Goal: Find specific page/section: Find specific page/section

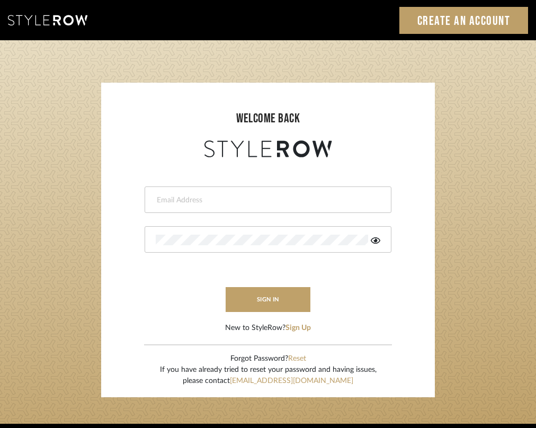
type input "[PERSON_NAME][EMAIL_ADDRESS][DOMAIN_NAME]"
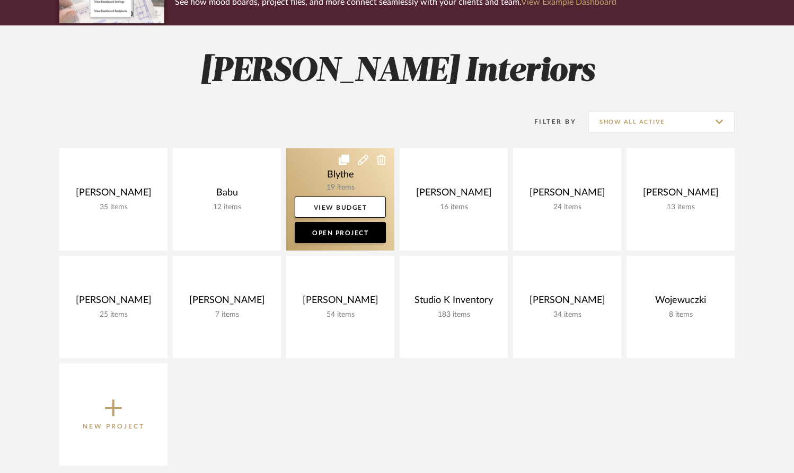
scroll to position [116, 0]
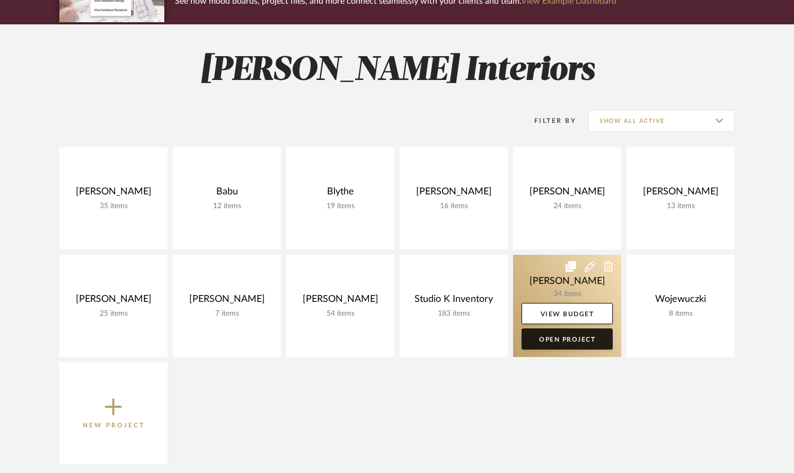
click at [536, 339] on link "Open Project" at bounding box center [566, 338] width 91 height 21
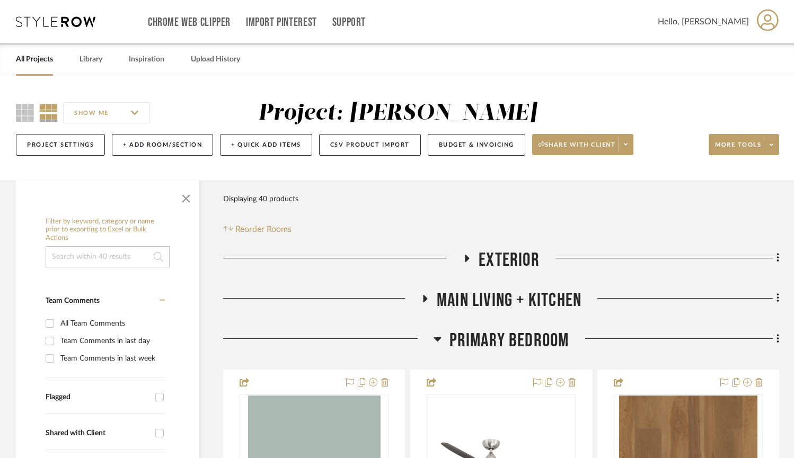
scroll to position [116, 0]
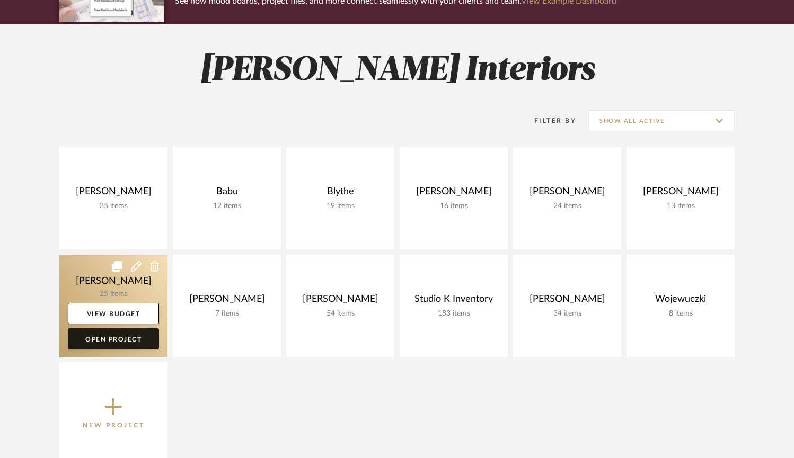
click at [109, 343] on link "Open Project" at bounding box center [113, 338] width 91 height 21
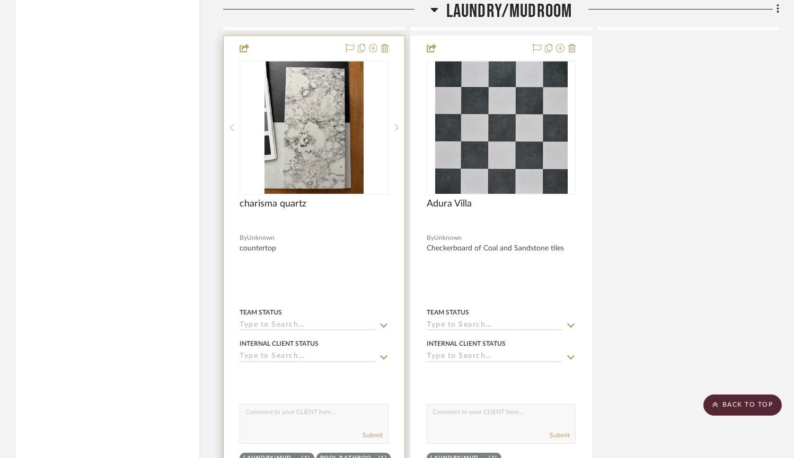
scroll to position [2228, 0]
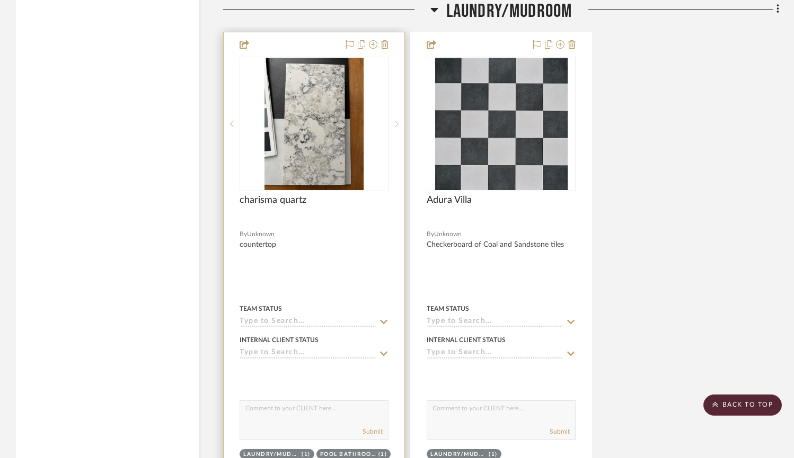
click at [394, 124] on sr-next-btn at bounding box center [396, 123] width 16 height 7
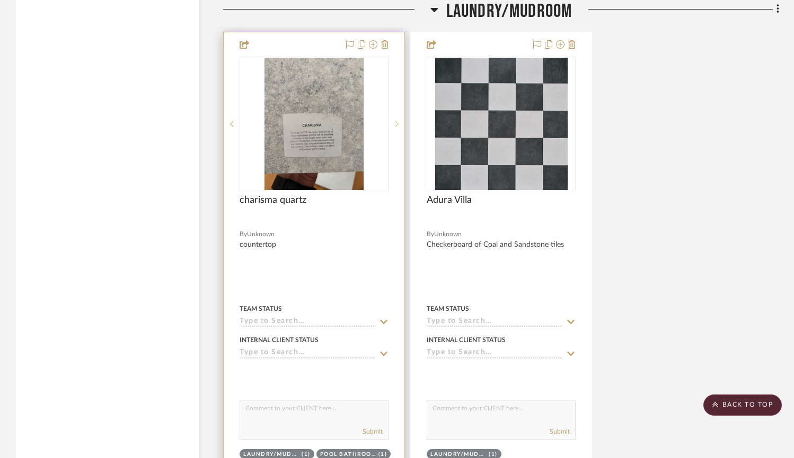
click at [394, 124] on sr-next-btn at bounding box center [396, 123] width 16 height 7
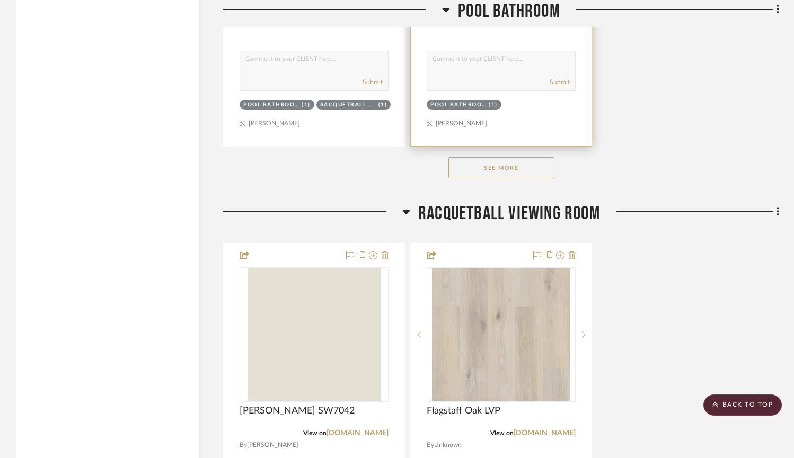
scroll to position [4046, 0]
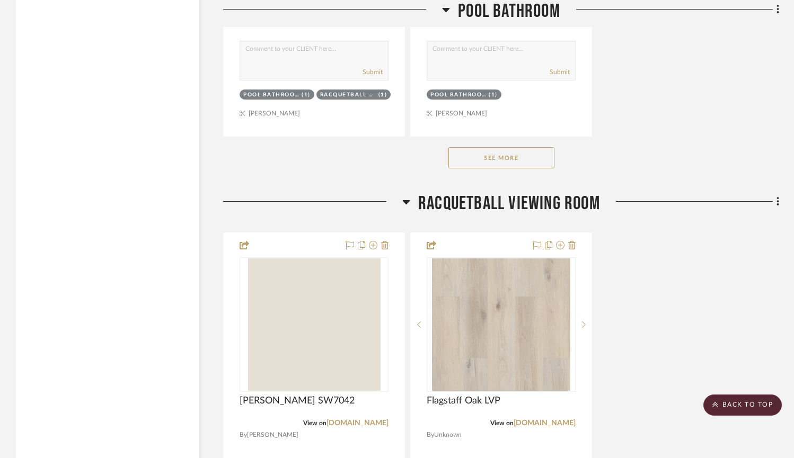
click at [494, 155] on button "See More" at bounding box center [501, 157] width 106 height 21
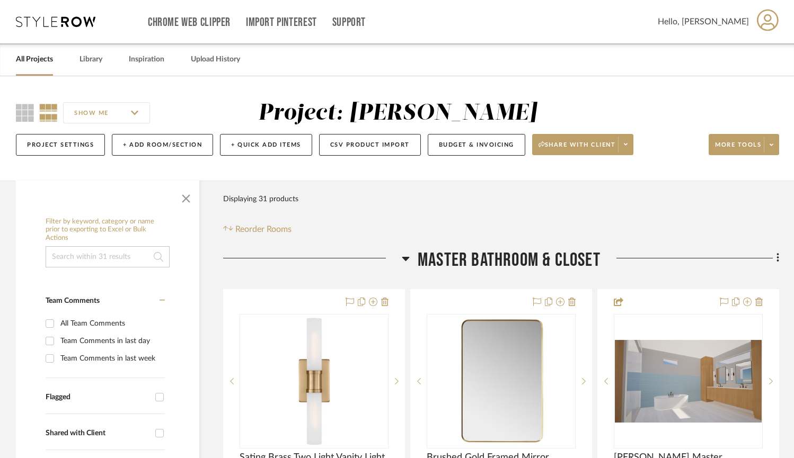
scroll to position [0, 0]
